Goal: Task Accomplishment & Management: Use online tool/utility

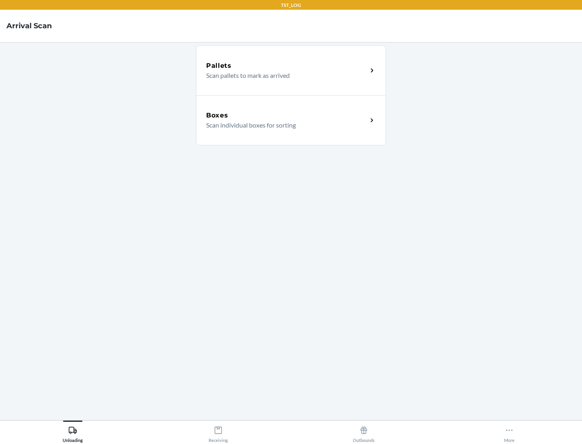
click at [286, 116] on div "Boxes" at bounding box center [286, 116] width 161 height 10
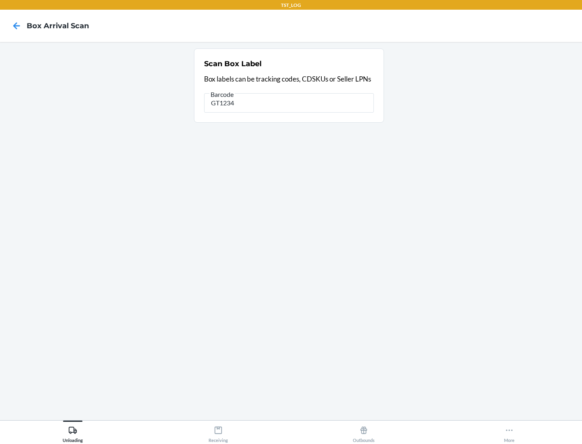
type input "GT1234"
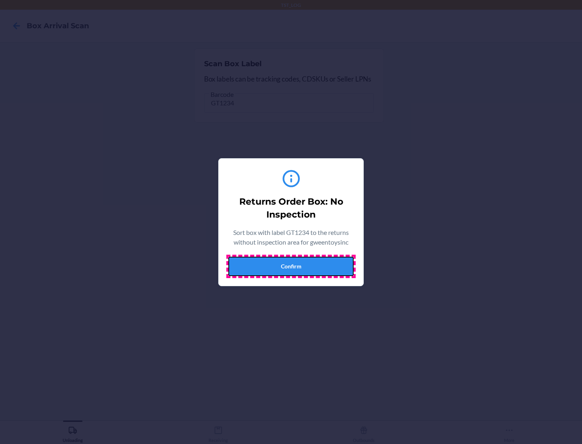
click at [291, 266] on button "Confirm" at bounding box center [290, 266] width 125 height 19
